Goal: Task Accomplishment & Management: Complete application form

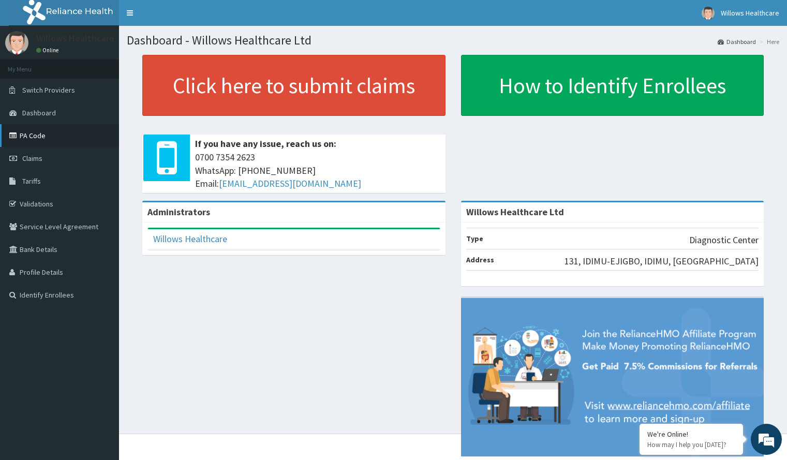
click at [40, 130] on link "PA Code" at bounding box center [59, 135] width 119 height 23
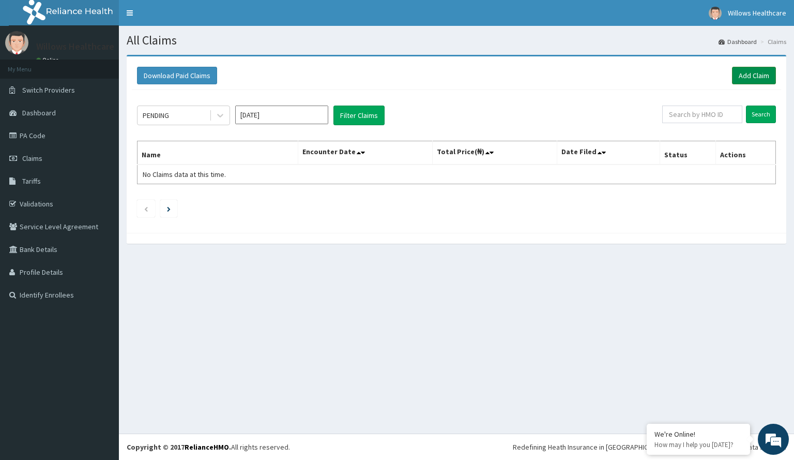
click at [756, 71] on link "Add Claim" at bounding box center [754, 76] width 44 height 18
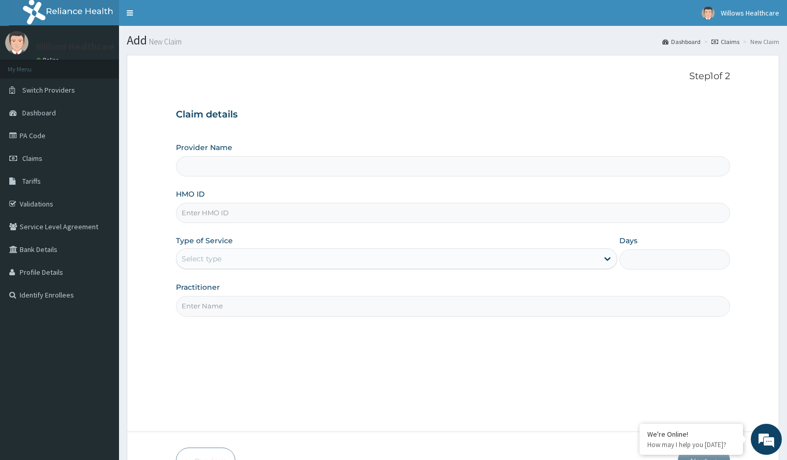
click at [315, 211] on input "HMO ID" at bounding box center [452, 213] width 553 height 20
type input "Willows Healthcare Ltd"
type input "P"
type input "OHT/12626/A"
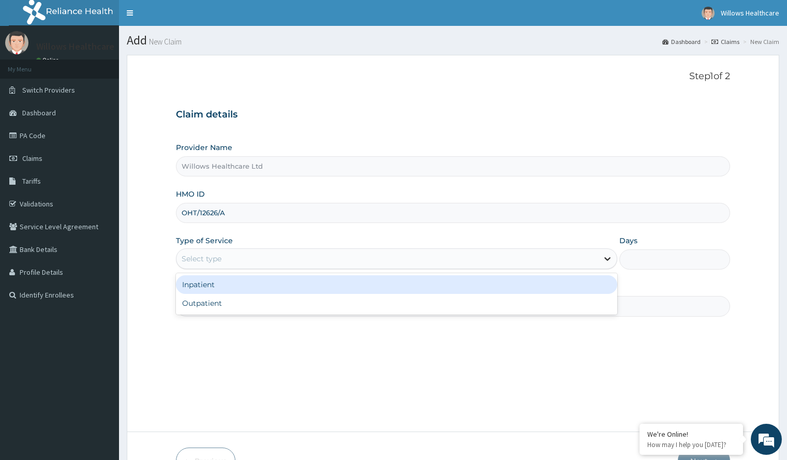
click at [612, 258] on icon at bounding box center [607, 258] width 10 height 10
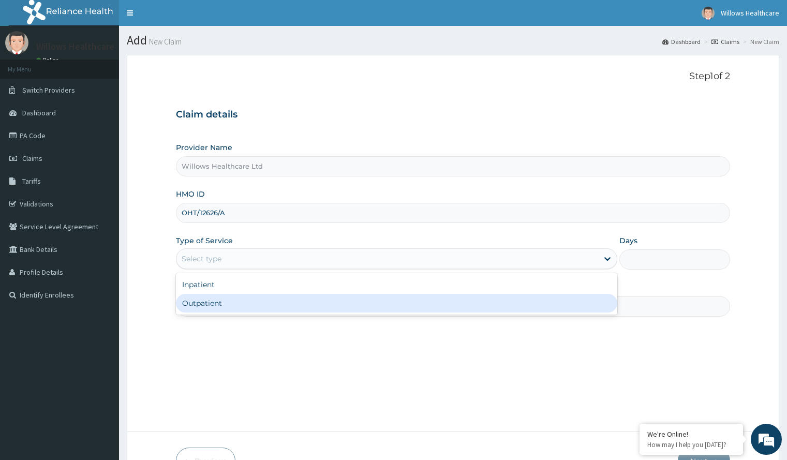
click at [579, 300] on div "Outpatient" at bounding box center [396, 303] width 441 height 19
type input "1"
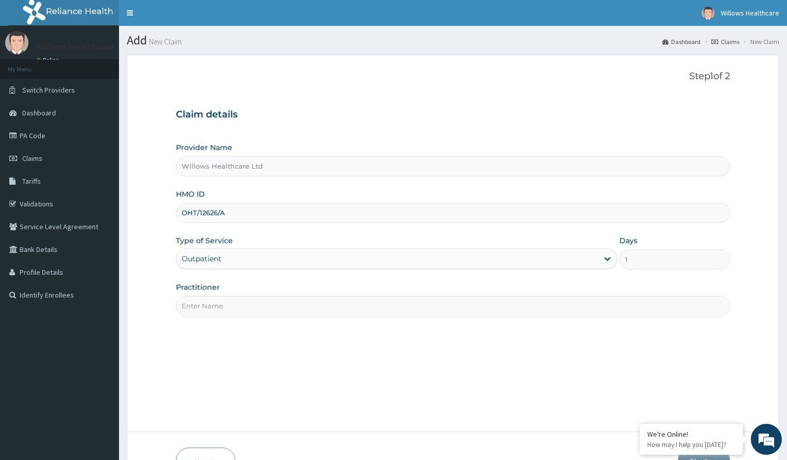
click at [509, 314] on input "Practitioner" at bounding box center [452, 306] width 553 height 20
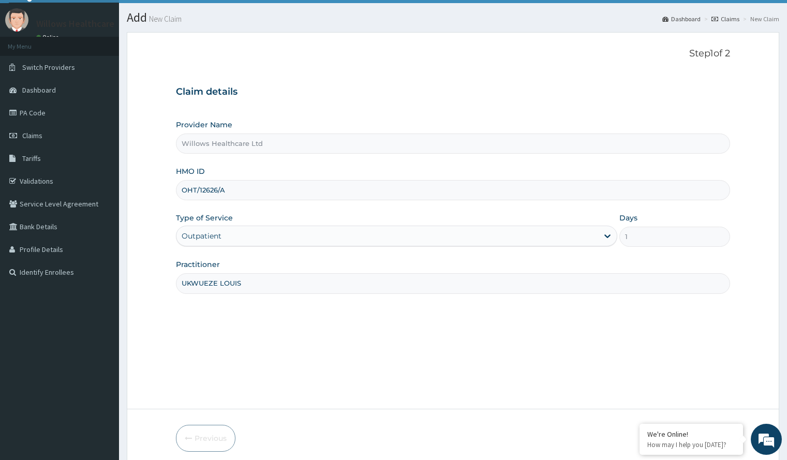
scroll to position [65, 0]
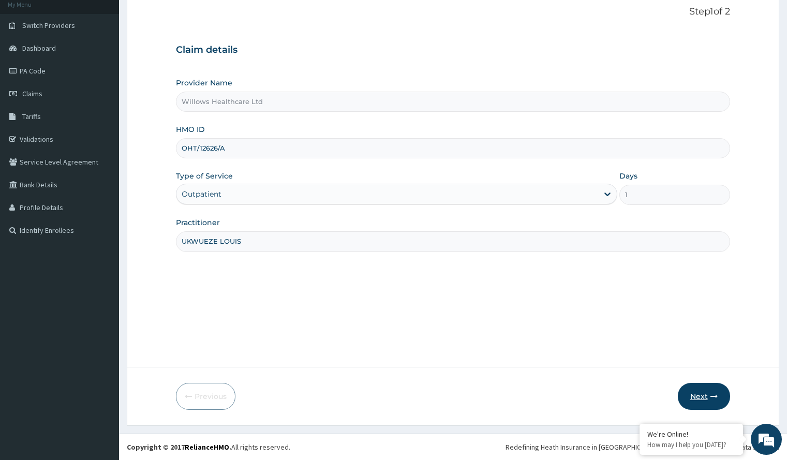
type input "UKWUEZE LOUIS"
click at [702, 386] on button "Next" at bounding box center [703, 396] width 52 height 27
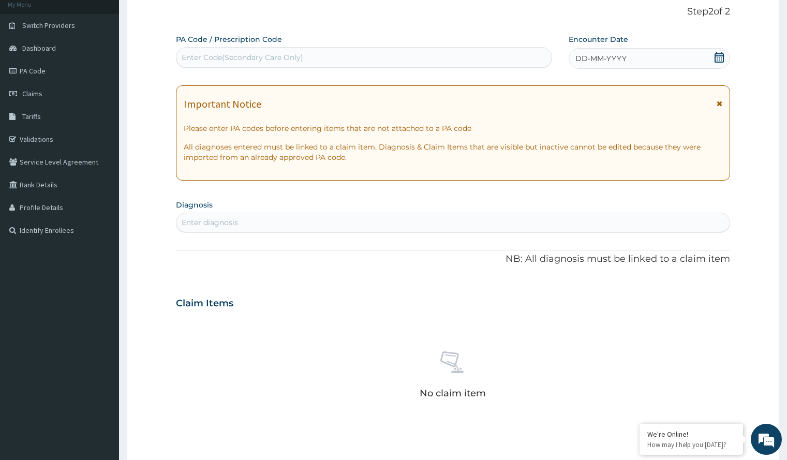
click at [390, 57] on div "Enter Code(Secondary Care Only)" at bounding box center [363, 57] width 375 height 17
paste input "PA/62BF0B"
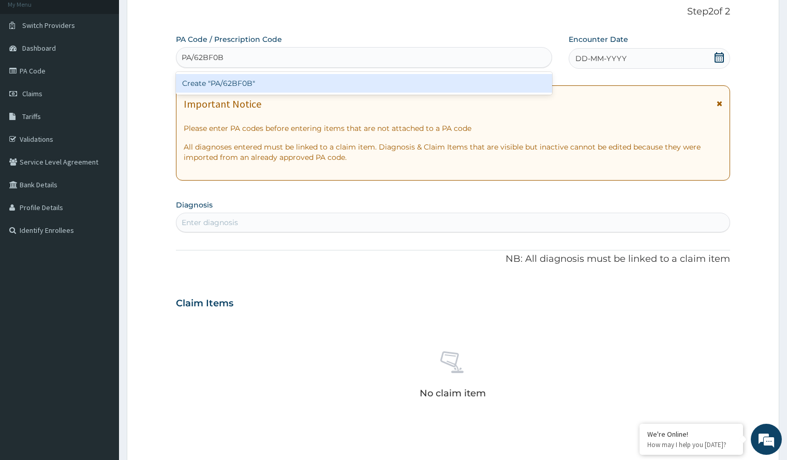
type input "PA/62BF0B"
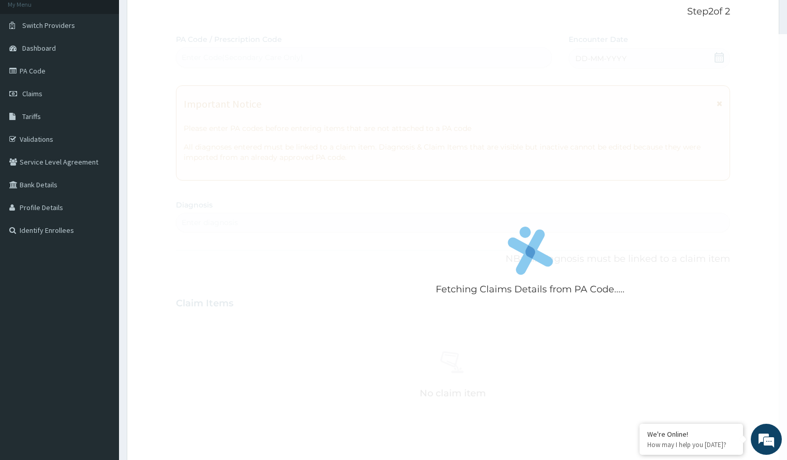
click at [600, 56] on div "Fetching Claims Details from PA Code..... PA Code / Prescription Code Enter Cod…" at bounding box center [452, 301] width 553 height 535
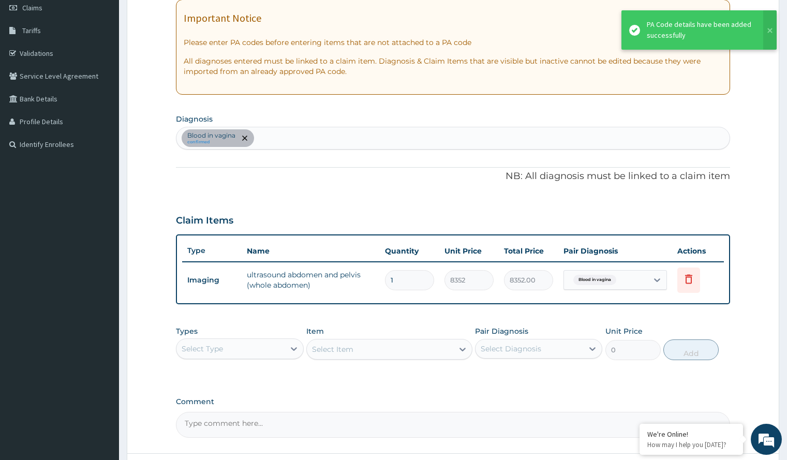
scroll to position [237, 0]
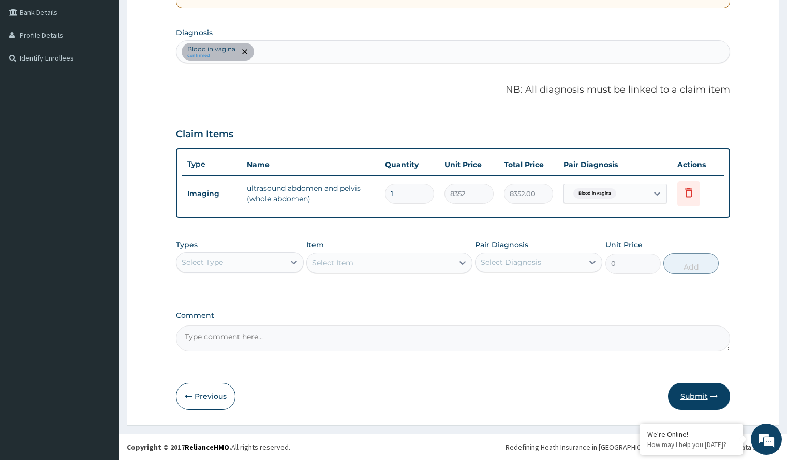
click at [691, 395] on button "Submit" at bounding box center [699, 396] width 62 height 27
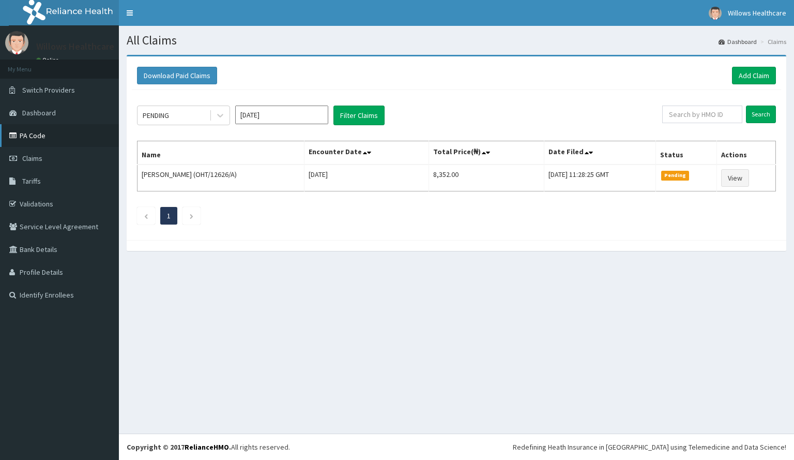
click at [59, 140] on link "PA Code" at bounding box center [59, 135] width 119 height 23
click at [756, 74] on link "Add Claim" at bounding box center [754, 76] width 44 height 18
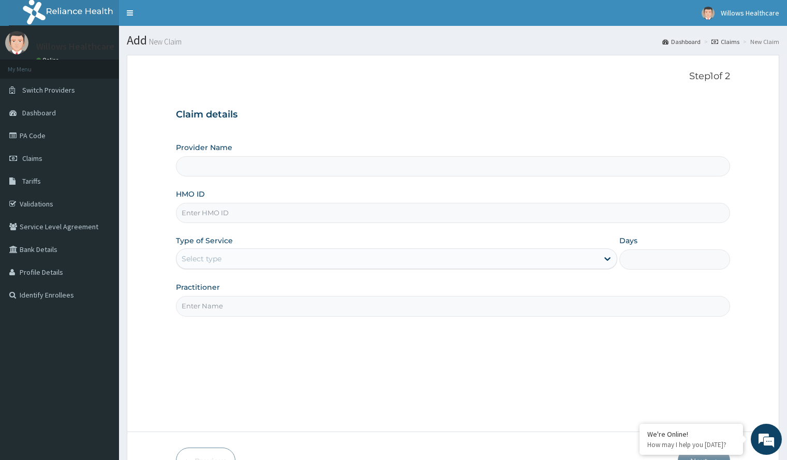
type input "Willows Healthcare Ltd"
click at [364, 206] on input "HMO ID" at bounding box center [452, 213] width 553 height 20
type input "OHT/12626/A"
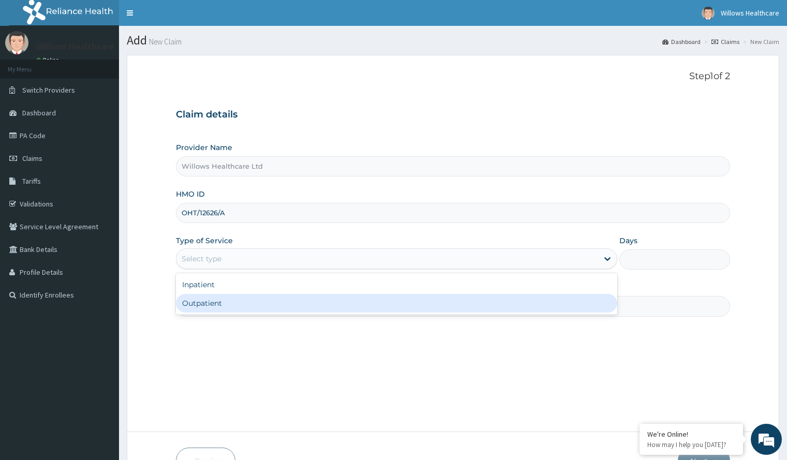
drag, startPoint x: 611, startPoint y: 260, endPoint x: 583, endPoint y: 299, distance: 48.1
click at [583, 269] on div "option Outpatient focused, 2 of 2. 2 results available. Use Up and Down to choo…" at bounding box center [396, 258] width 441 height 21
click at [583, 299] on div "Outpatient" at bounding box center [396, 303] width 441 height 19
type input "1"
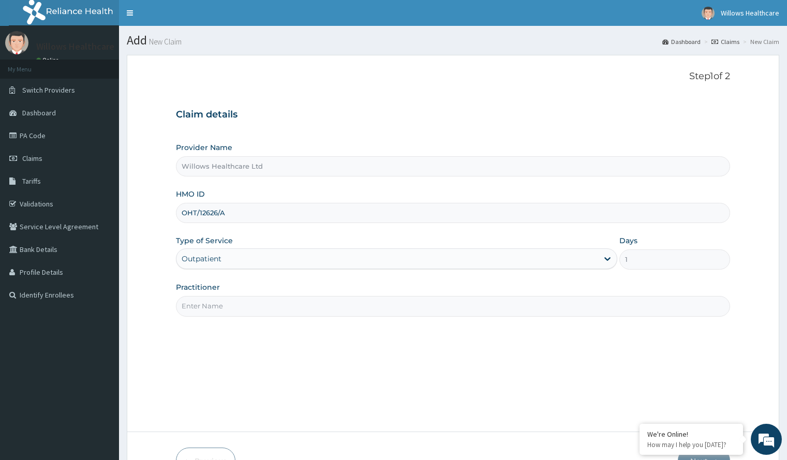
click at [491, 312] on input "Practitioner" at bounding box center [452, 306] width 553 height 20
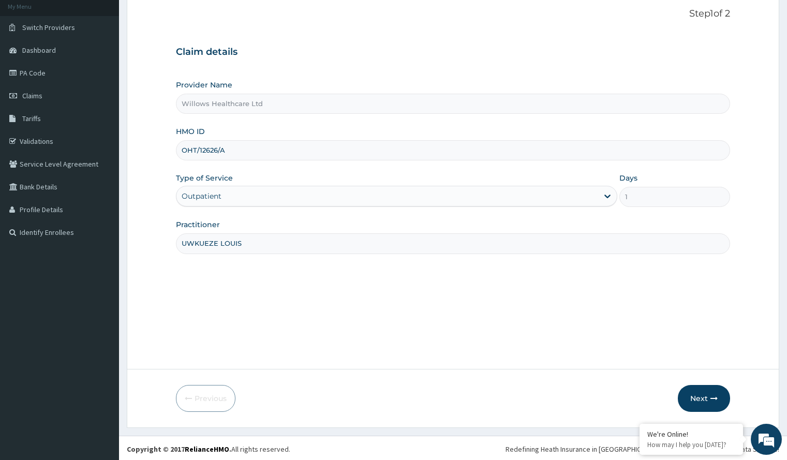
scroll to position [65, 0]
type input "UWKUEZE LOUIS"
click at [716, 386] on button "Next" at bounding box center [703, 396] width 52 height 27
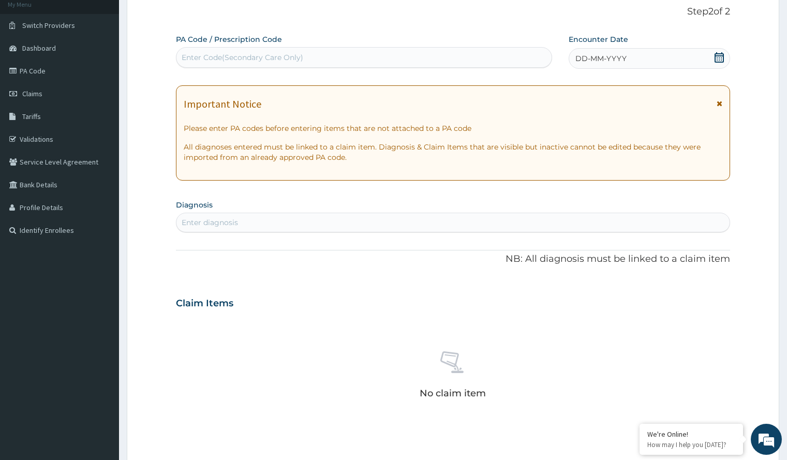
click at [429, 58] on div "Enter Code(Secondary Care Only)" at bounding box center [363, 57] width 375 height 17
paste input "PA/9B2B5F"
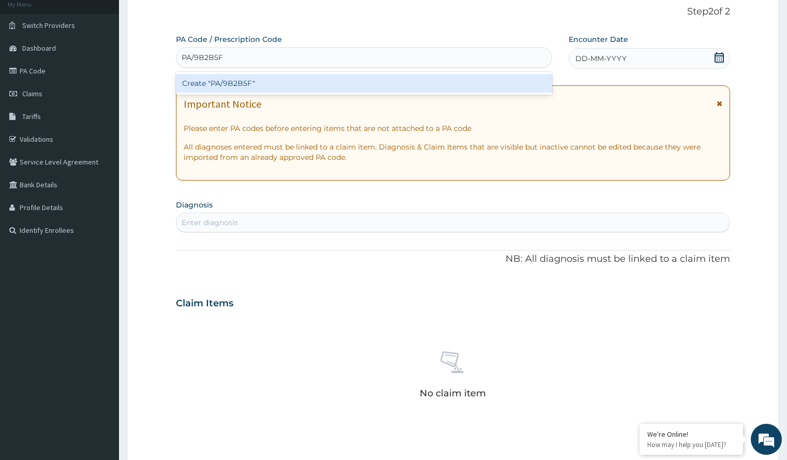
type input "PA/9B2B5F"
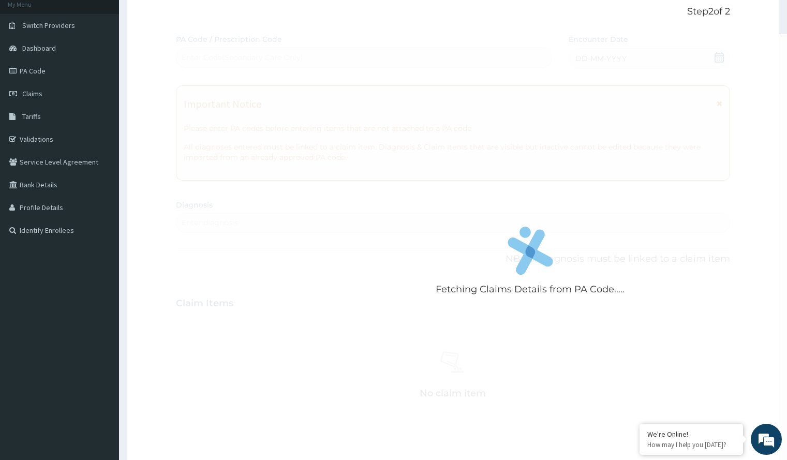
click at [605, 54] on div "Fetching Claims Details from PA Code..... PA Code / Prescription Code Enter Cod…" at bounding box center [452, 301] width 553 height 535
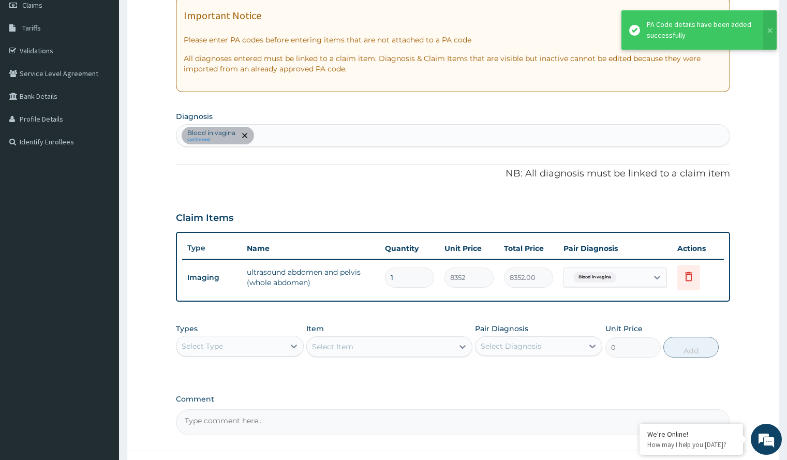
scroll to position [237, 0]
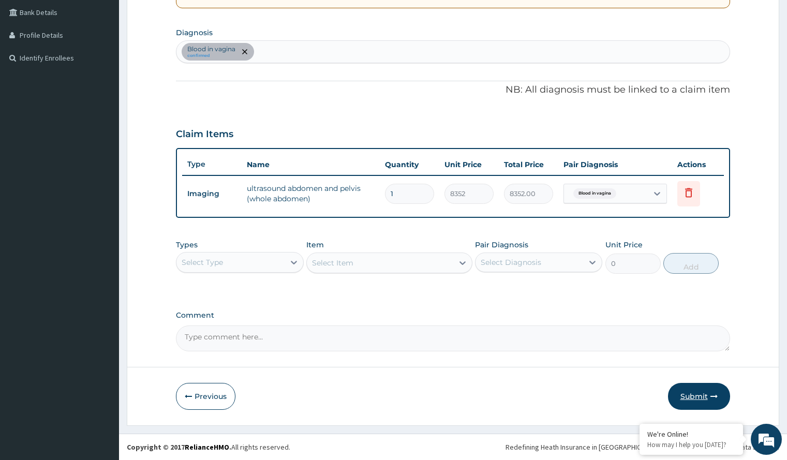
click at [703, 388] on button "Submit" at bounding box center [699, 396] width 62 height 27
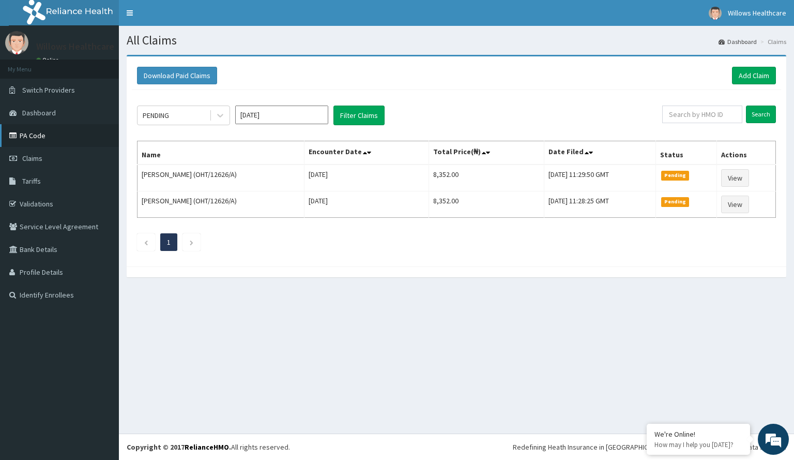
click at [90, 137] on link "PA Code" at bounding box center [59, 135] width 119 height 23
click at [753, 70] on link "Add Claim" at bounding box center [754, 76] width 44 height 18
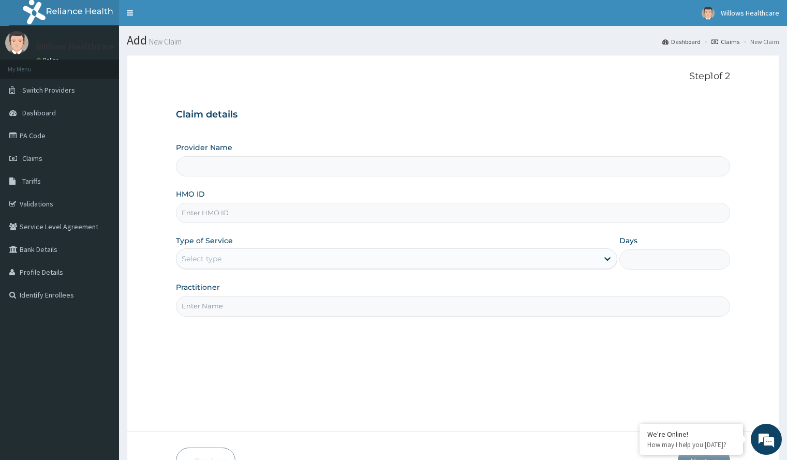
click at [285, 207] on input "HMO ID" at bounding box center [452, 213] width 553 height 20
type input "Willows Healthcare Ltd"
type input "ENP/10806/B"
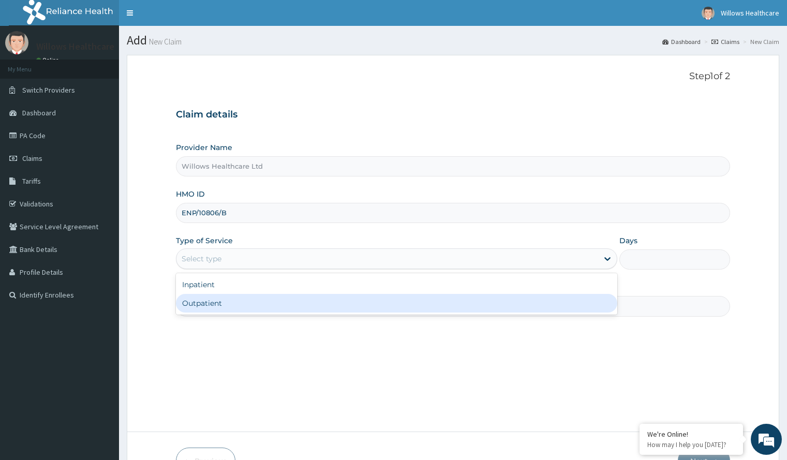
drag, startPoint x: 609, startPoint y: 256, endPoint x: 540, endPoint y: 306, distance: 85.2
click at [540, 269] on div "option Outpatient focused, 2 of 2. 2 results available. Use Up and Down to choo…" at bounding box center [396, 258] width 441 height 21
click at [540, 306] on div "Outpatient" at bounding box center [396, 303] width 441 height 19
type input "1"
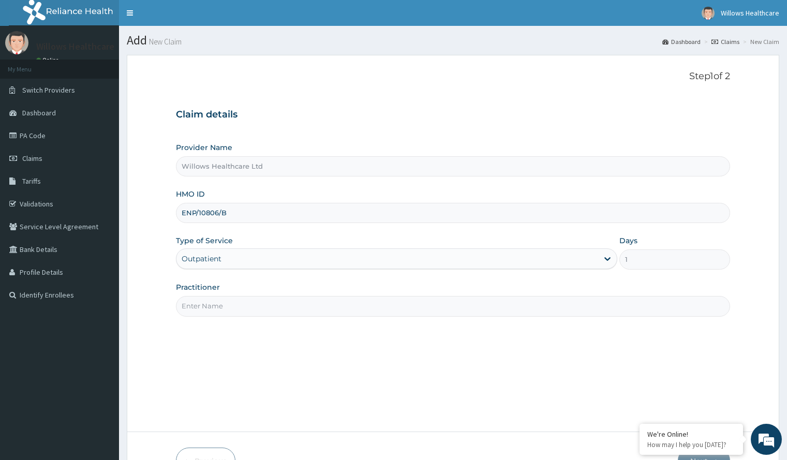
click at [494, 308] on input "Practitioner" at bounding box center [452, 306] width 553 height 20
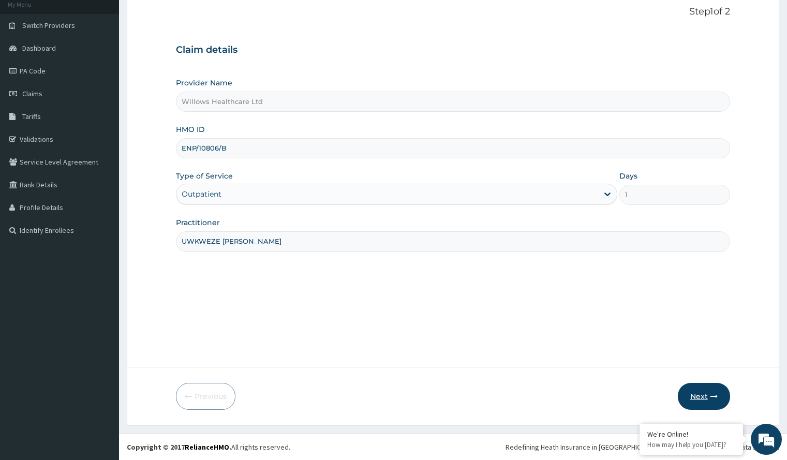
type input "UWKWEZE [PERSON_NAME]"
click at [702, 384] on button "Next" at bounding box center [703, 396] width 52 height 27
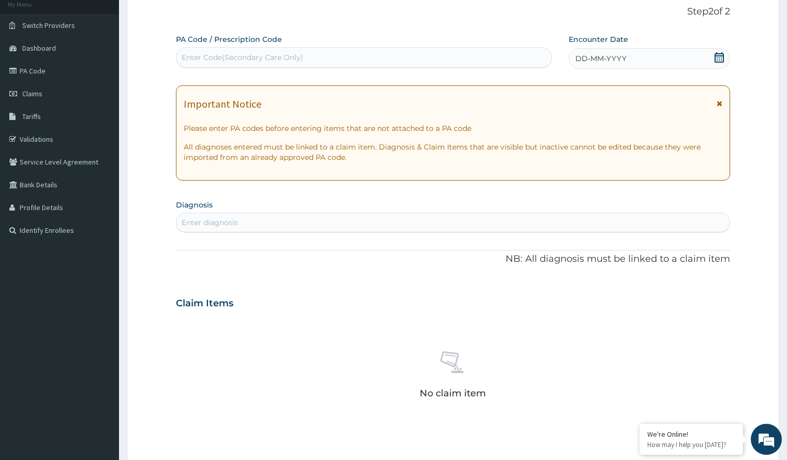
click at [385, 59] on div "Enter Code(Secondary Care Only)" at bounding box center [363, 57] width 375 height 17
paste input "PA/7ED3CF"
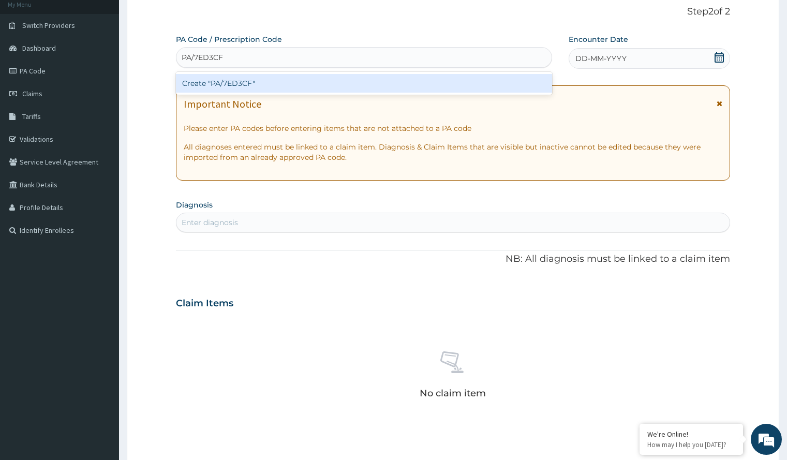
type input "PA/7ED3CF"
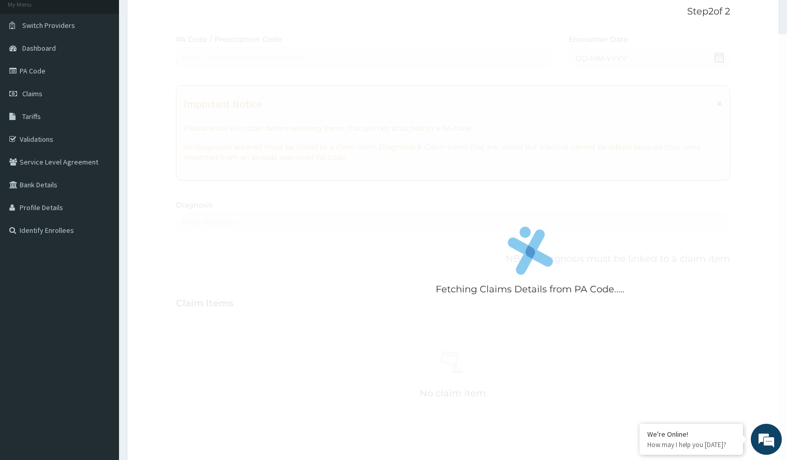
click at [621, 59] on div "Fetching Claims Details from PA Code..... PA Code / Prescription Code Enter Cod…" at bounding box center [452, 301] width 553 height 535
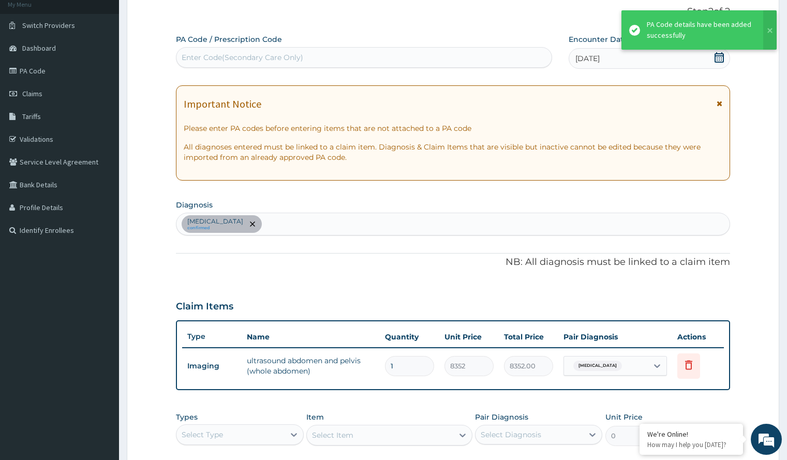
scroll to position [237, 0]
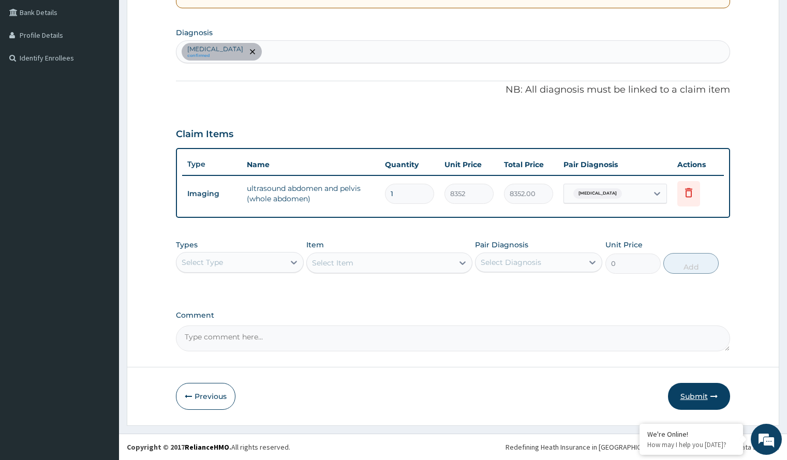
click at [695, 391] on button "Submit" at bounding box center [699, 396] width 62 height 27
